Goal: Information Seeking & Learning: Learn about a topic

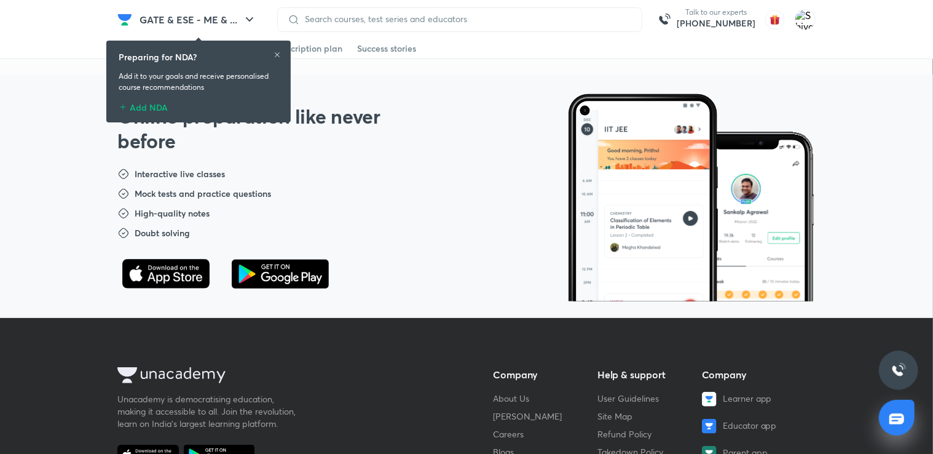
click at [278, 52] on icon at bounding box center [276, 54] width 7 height 7
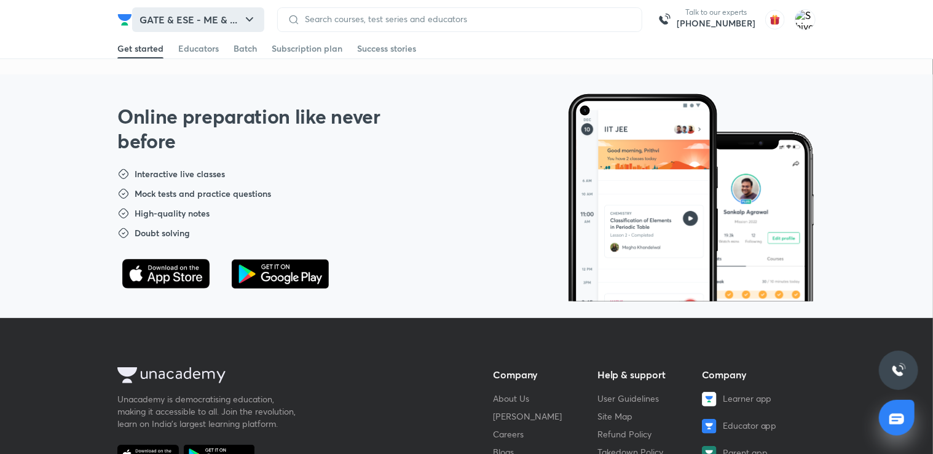
click at [250, 20] on icon "button" at bounding box center [249, 19] width 7 height 4
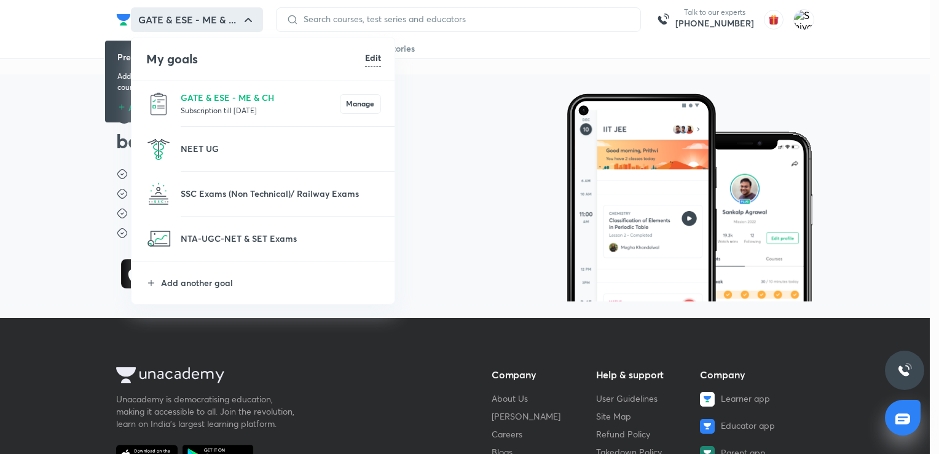
click at [240, 104] on p "Subscription till [DATE]" at bounding box center [260, 110] width 159 height 12
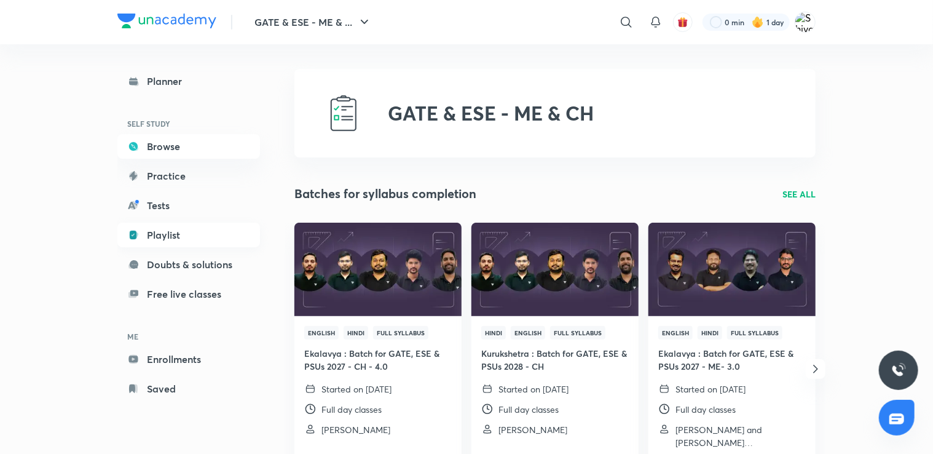
click at [173, 224] on link "Playlist" at bounding box center [188, 234] width 143 height 25
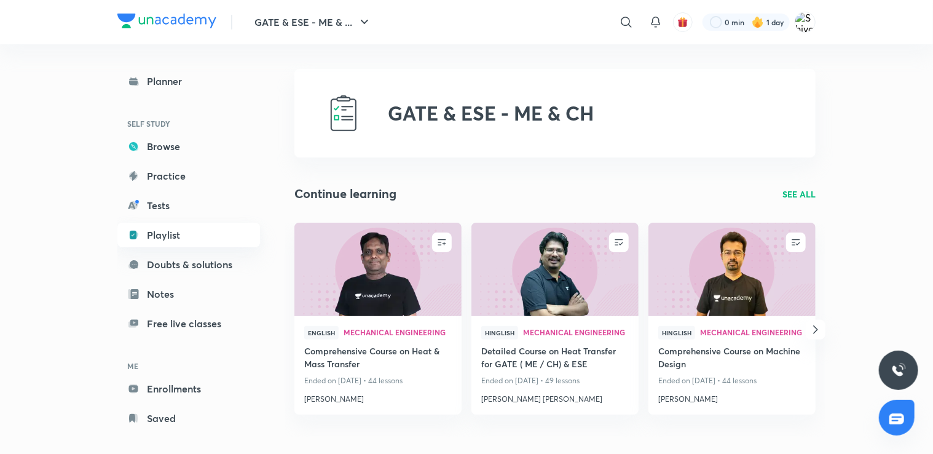
click at [182, 234] on link "Playlist" at bounding box center [188, 234] width 143 height 25
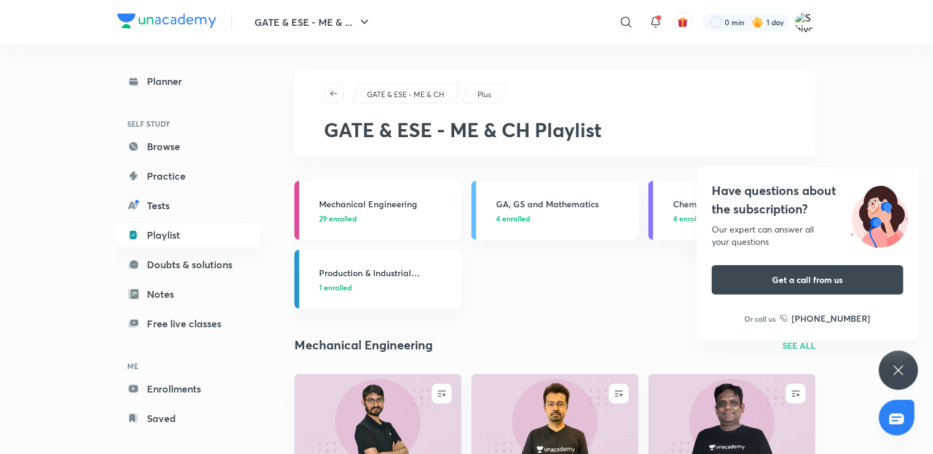
click at [392, 224] on link "Mechanical Engineering 29 enrolled" at bounding box center [377, 210] width 167 height 59
